Goal: Task Accomplishment & Management: Manage account settings

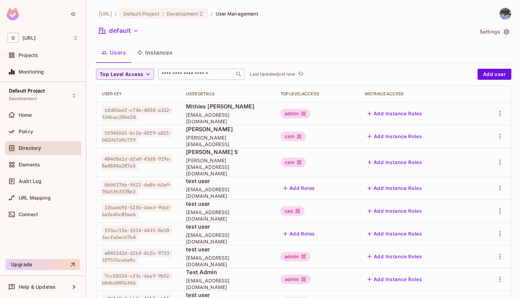
click at [209, 72] on input "text" at bounding box center [196, 74] width 72 height 7
click at [213, 119] on span "[EMAIL_ADDRESS][DOMAIN_NAME]" at bounding box center [227, 117] width 83 height 13
click at [432, 108] on div "Add Instance Roles" at bounding box center [416, 113] width 105 height 11
click at [288, 115] on td "admin" at bounding box center [317, 113] width 84 height 23
click at [305, 113] on div "admin" at bounding box center [295, 114] width 30 height 10
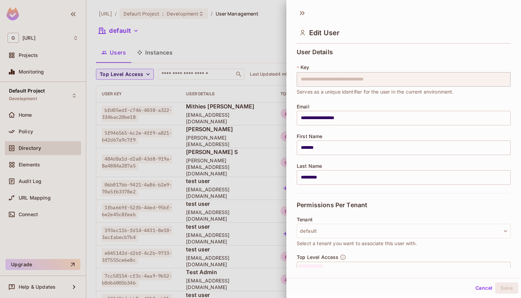
click at [224, 121] on div at bounding box center [260, 149] width 521 height 298
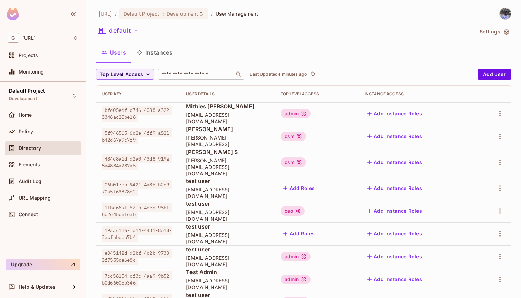
click at [211, 74] on input "text" at bounding box center [196, 74] width 72 height 7
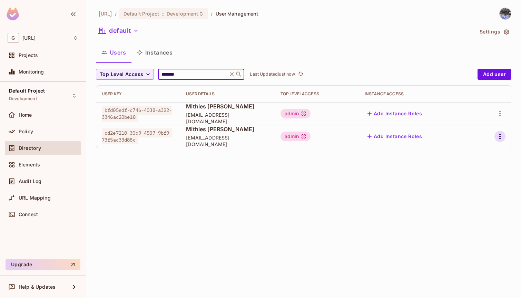
click at [502, 137] on icon "button" at bounding box center [499, 136] width 8 height 8
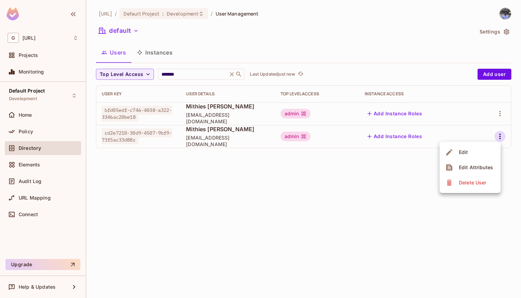
click at [475, 185] on div "Delete User" at bounding box center [472, 182] width 27 height 7
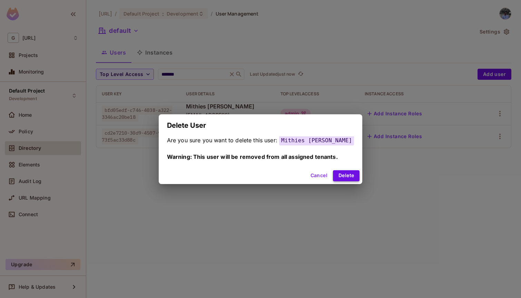
click at [336, 170] on button "Delete" at bounding box center [346, 175] width 27 height 11
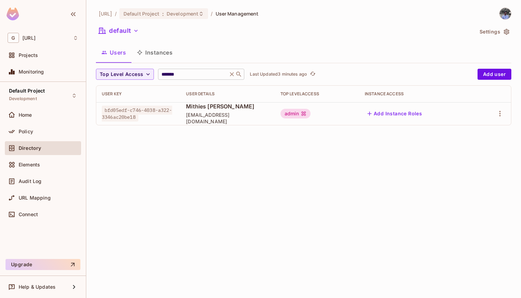
click at [210, 77] on input "*******" at bounding box center [193, 74] width 66 height 7
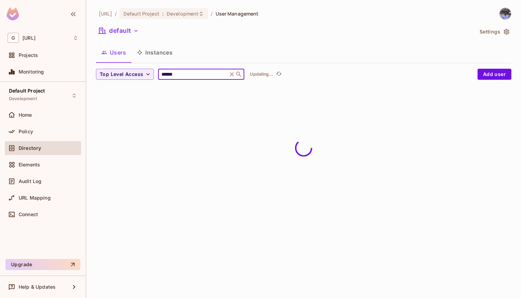
type input "*******"
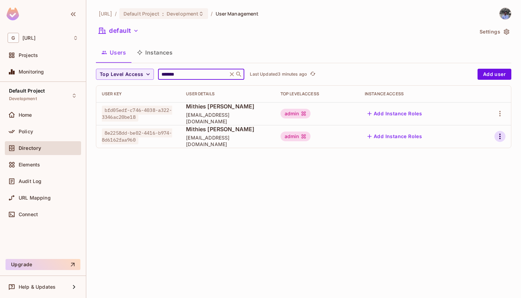
click at [499, 139] on icon "button" at bounding box center [499, 136] width 8 height 8
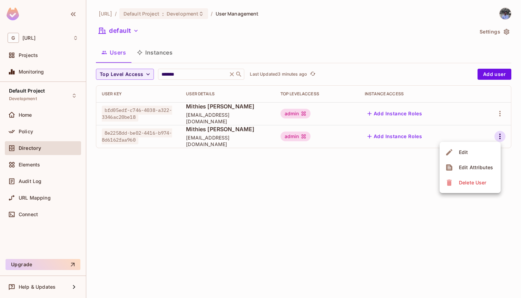
click at [465, 184] on div "Delete User" at bounding box center [472, 182] width 27 height 7
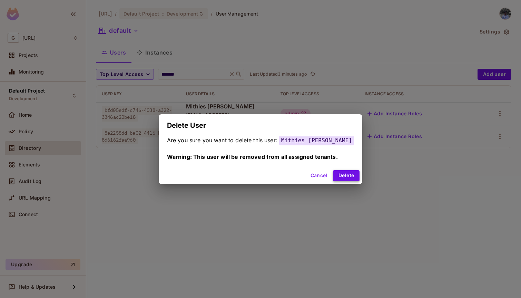
click at [341, 174] on button "Delete" at bounding box center [346, 175] width 27 height 11
